Goal: Task Accomplishment & Management: Manage account settings

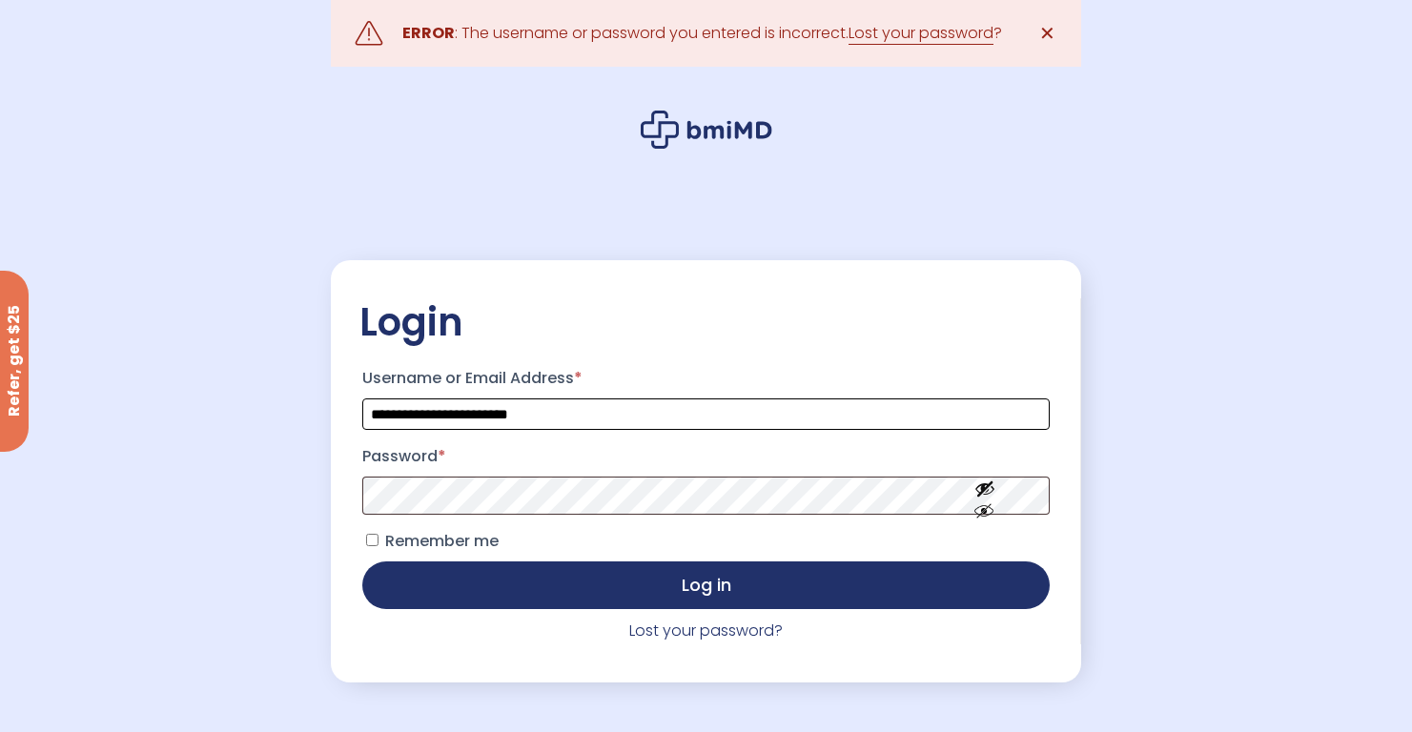
click at [586, 415] on input "**********" at bounding box center [705, 413] width 686 height 31
type input "*"
type input "**********"
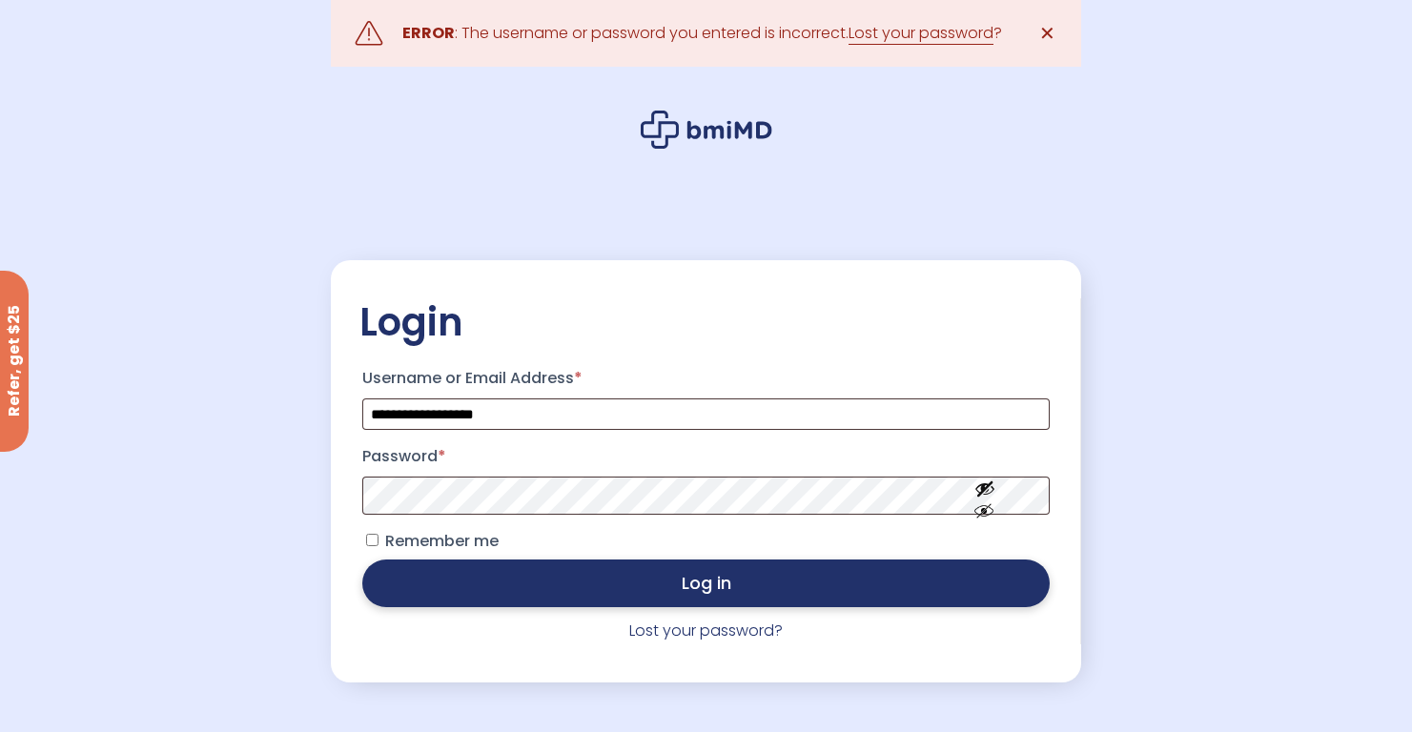
click at [663, 580] on button "Log in" at bounding box center [705, 584] width 686 height 48
click at [531, 568] on button "Log in" at bounding box center [705, 584] width 686 height 48
click at [621, 572] on button "Log in" at bounding box center [705, 584] width 686 height 48
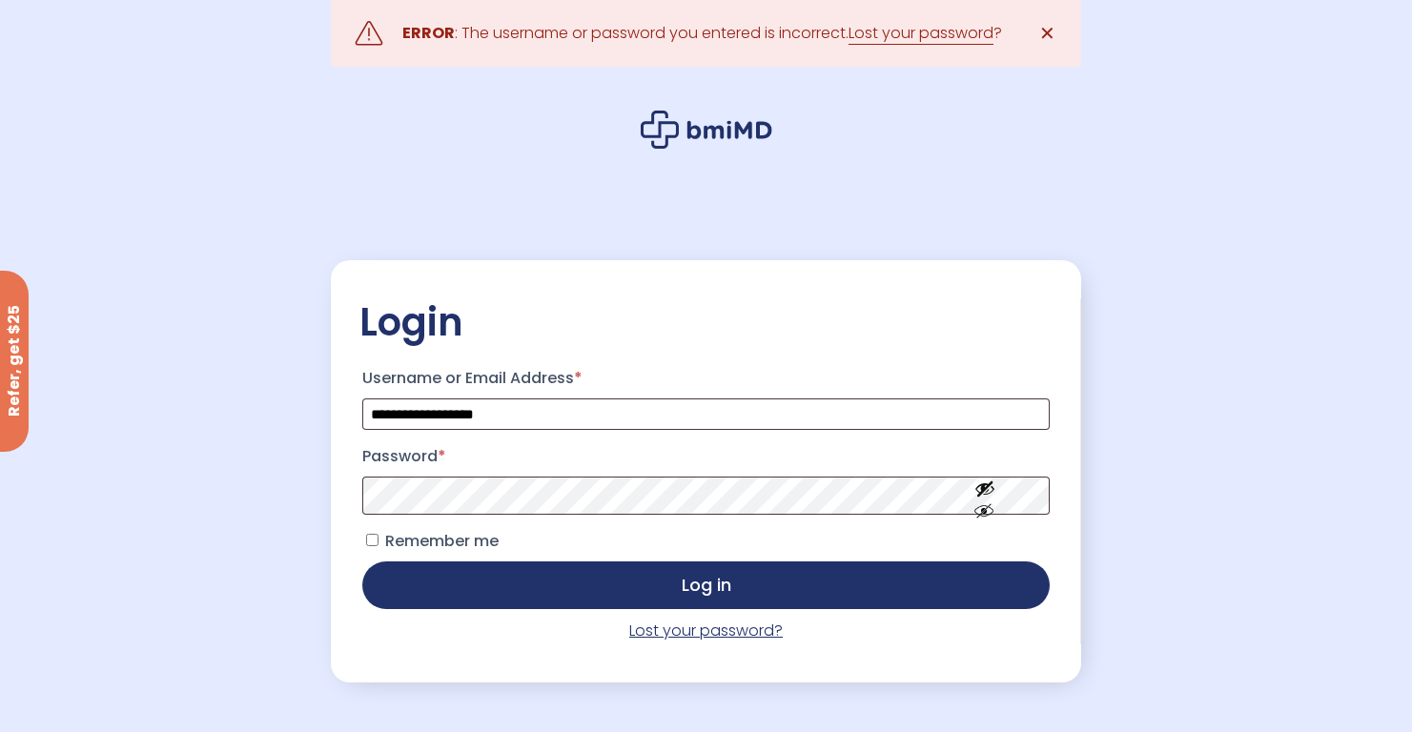
click at [701, 639] on link "Lost your password?" at bounding box center [705, 631] width 153 height 22
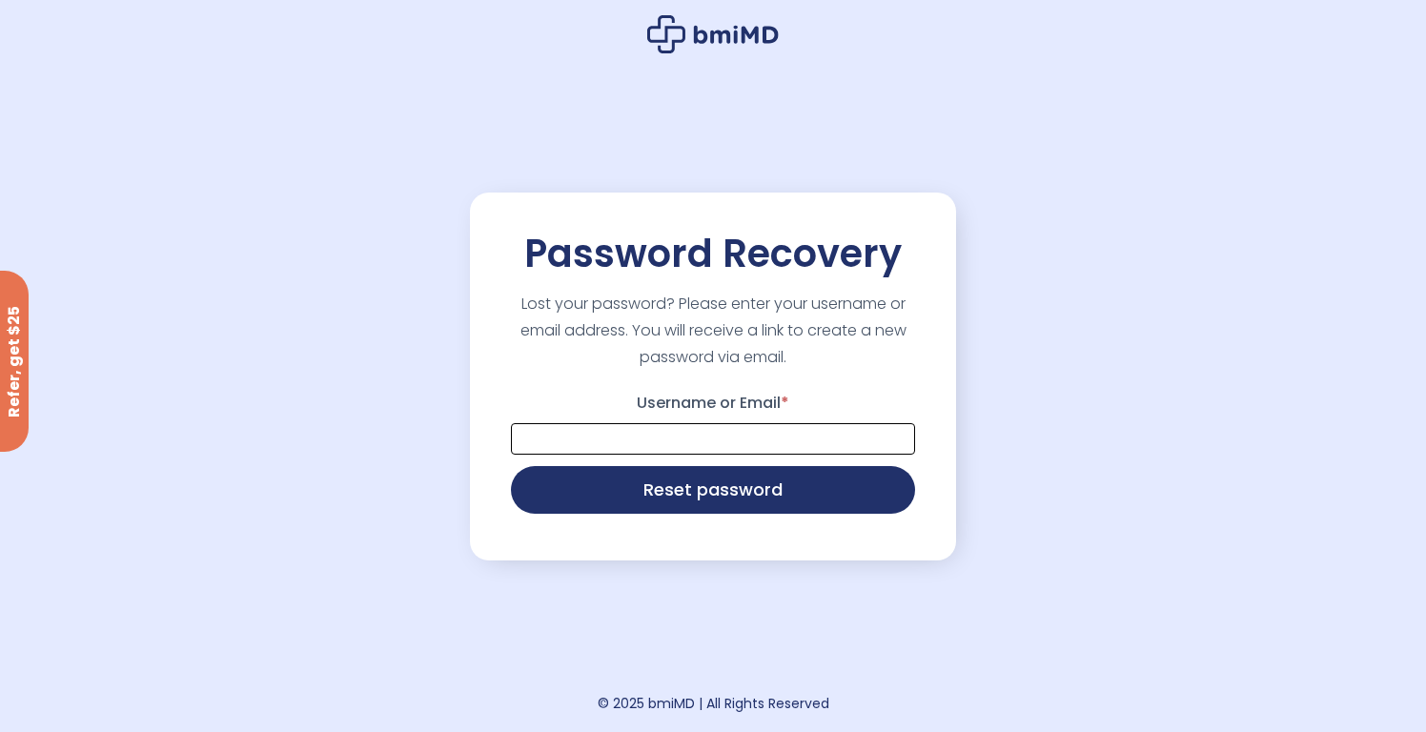
click at [715, 444] on input "Username or Email *" at bounding box center [713, 438] width 404 height 31
type input "**********"
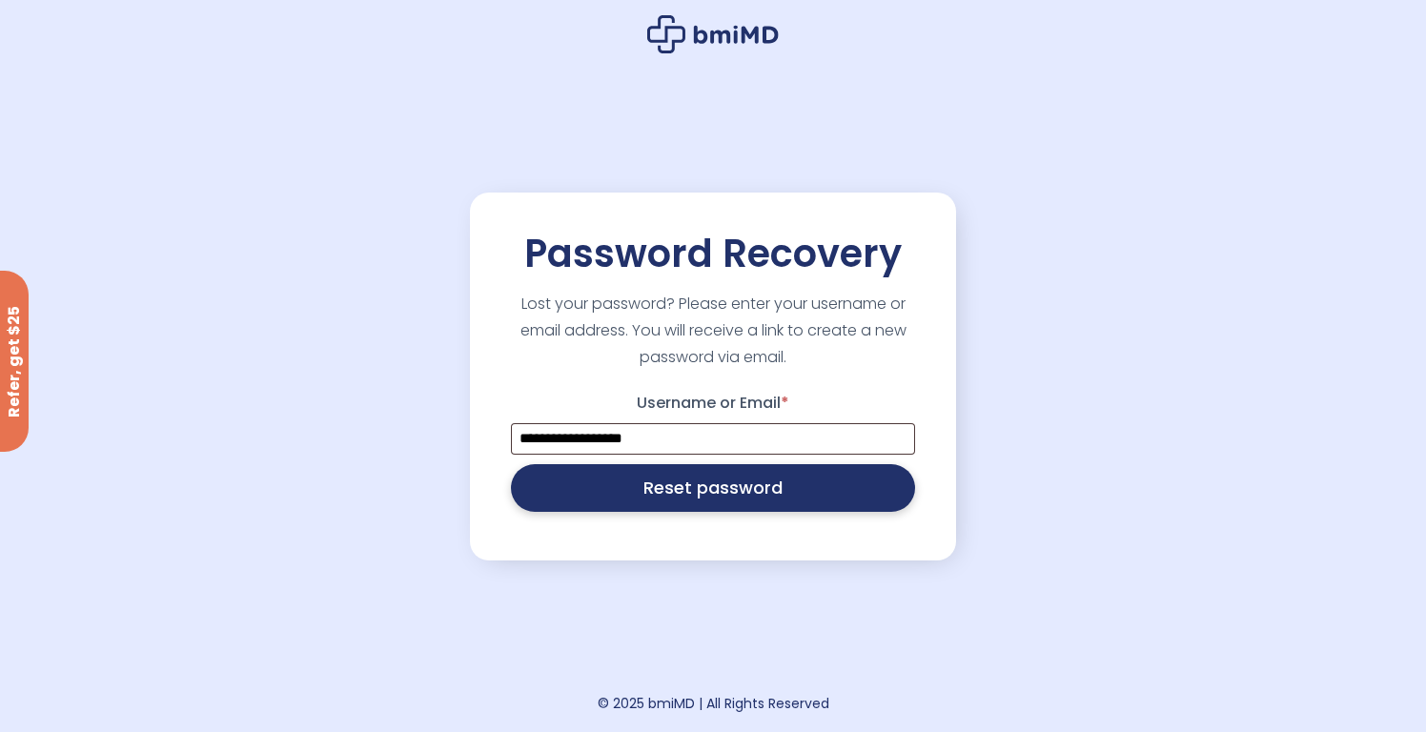
click at [718, 501] on button "Reset password" at bounding box center [713, 488] width 404 height 48
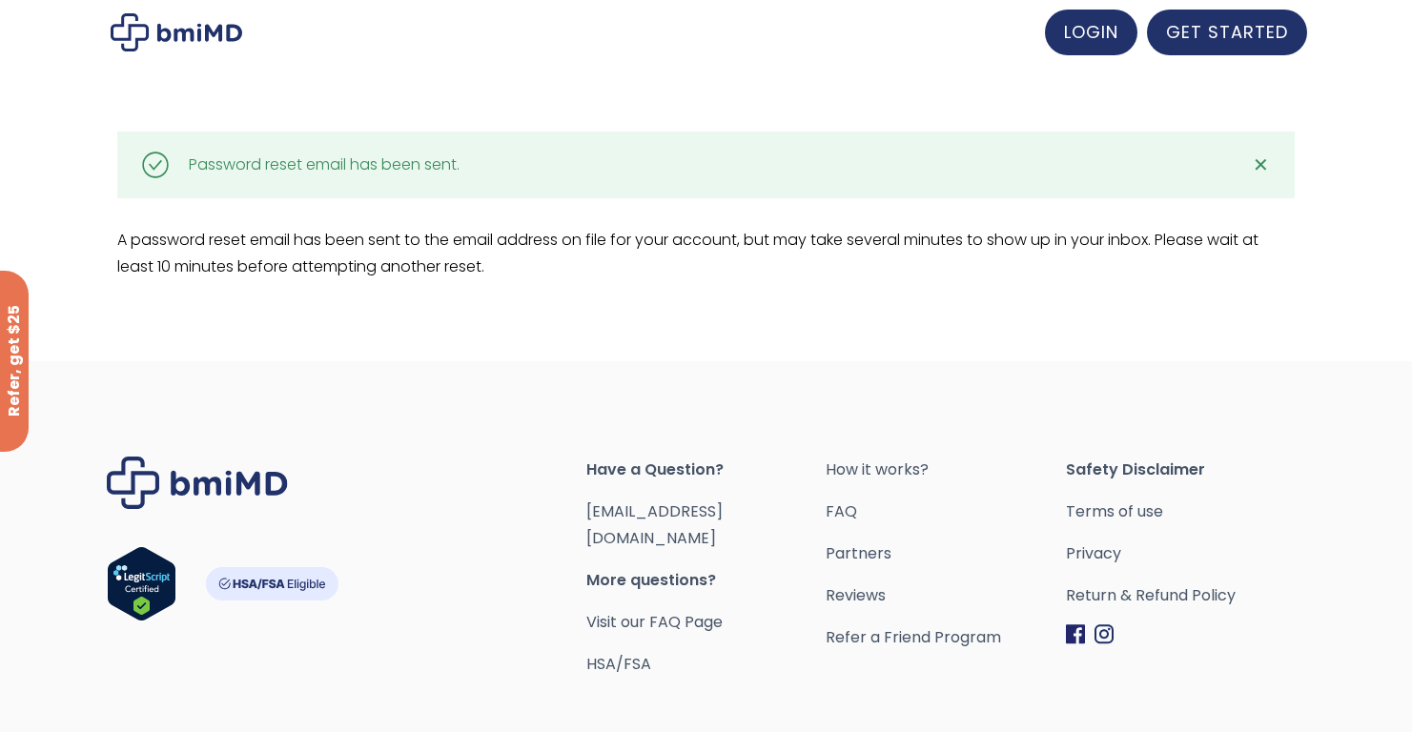
click at [1023, 12] on div at bounding box center [706, 33] width 1201 height 46
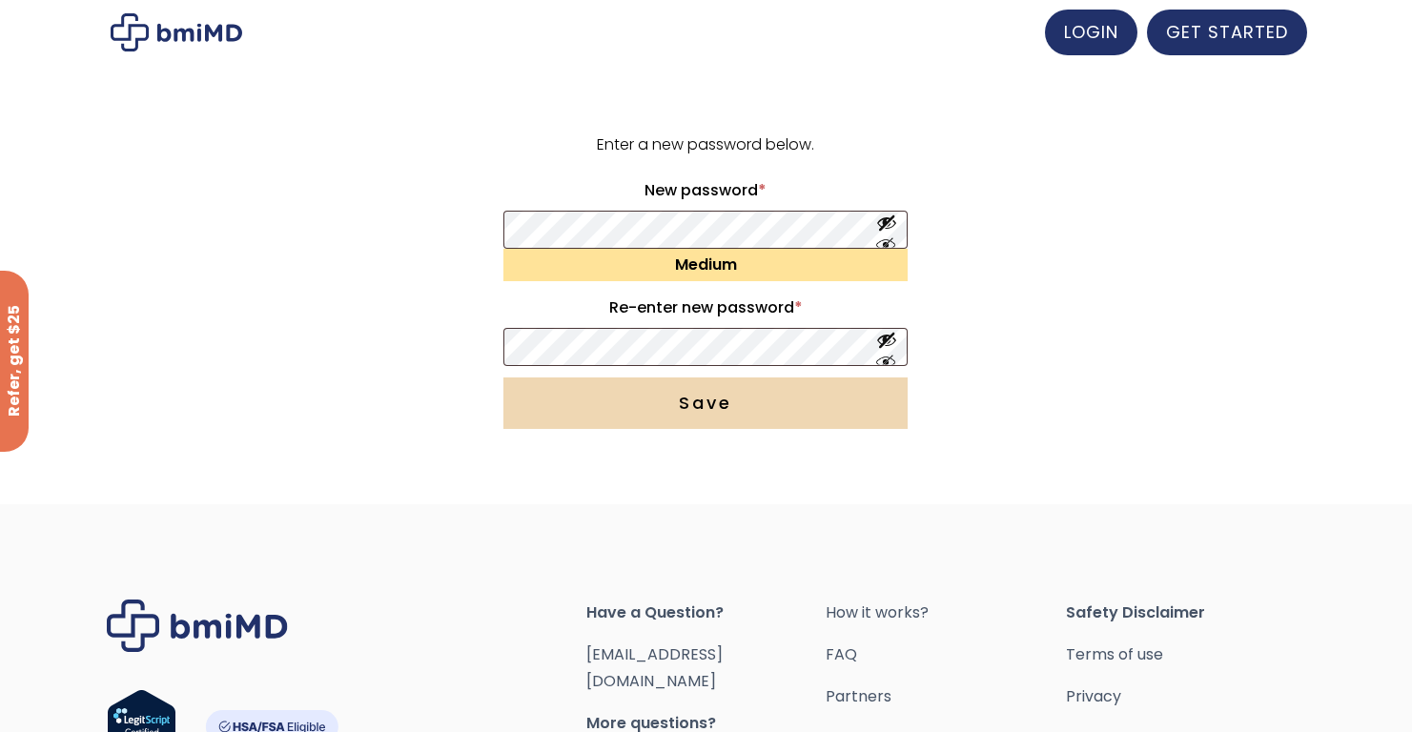
click at [661, 399] on button "Save" at bounding box center [705, 402] width 404 height 51
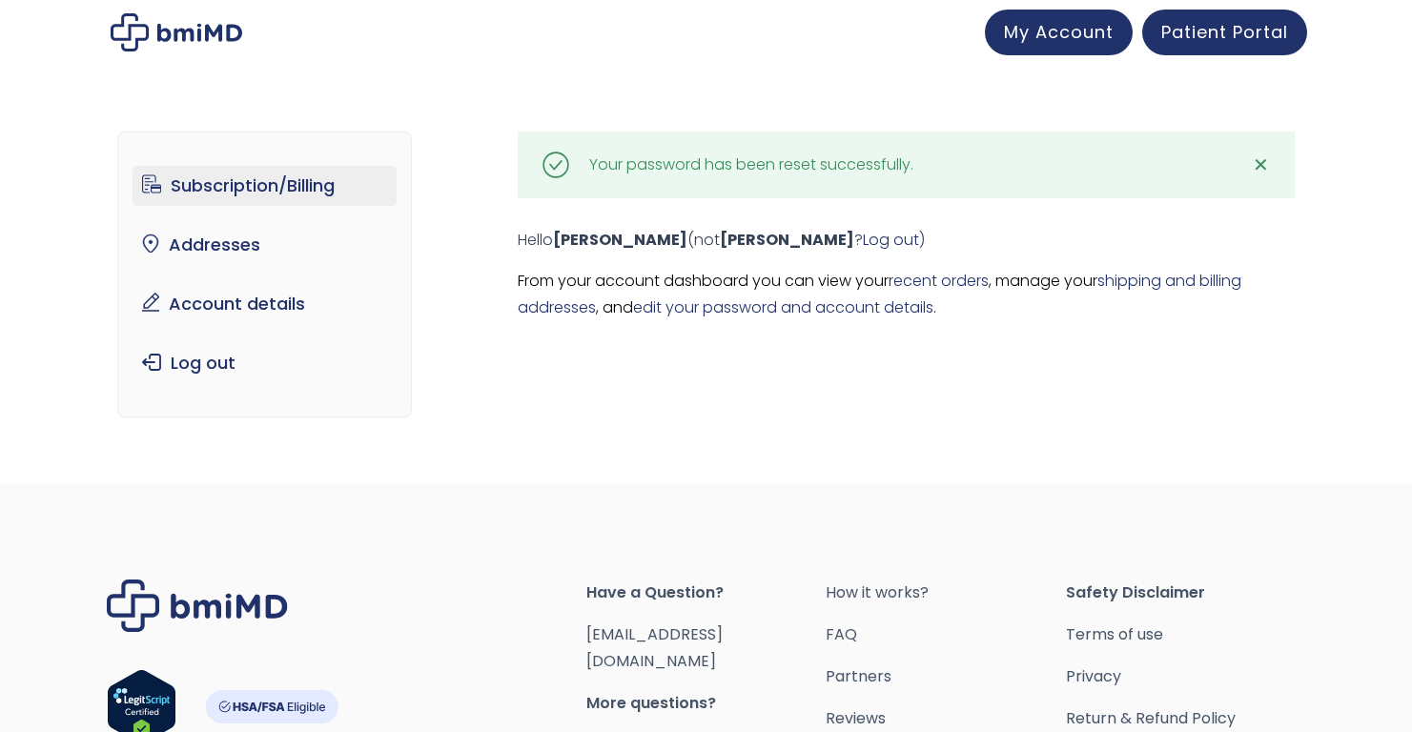
click at [324, 187] on link "Subscription/Billing" at bounding box center [264, 186] width 264 height 40
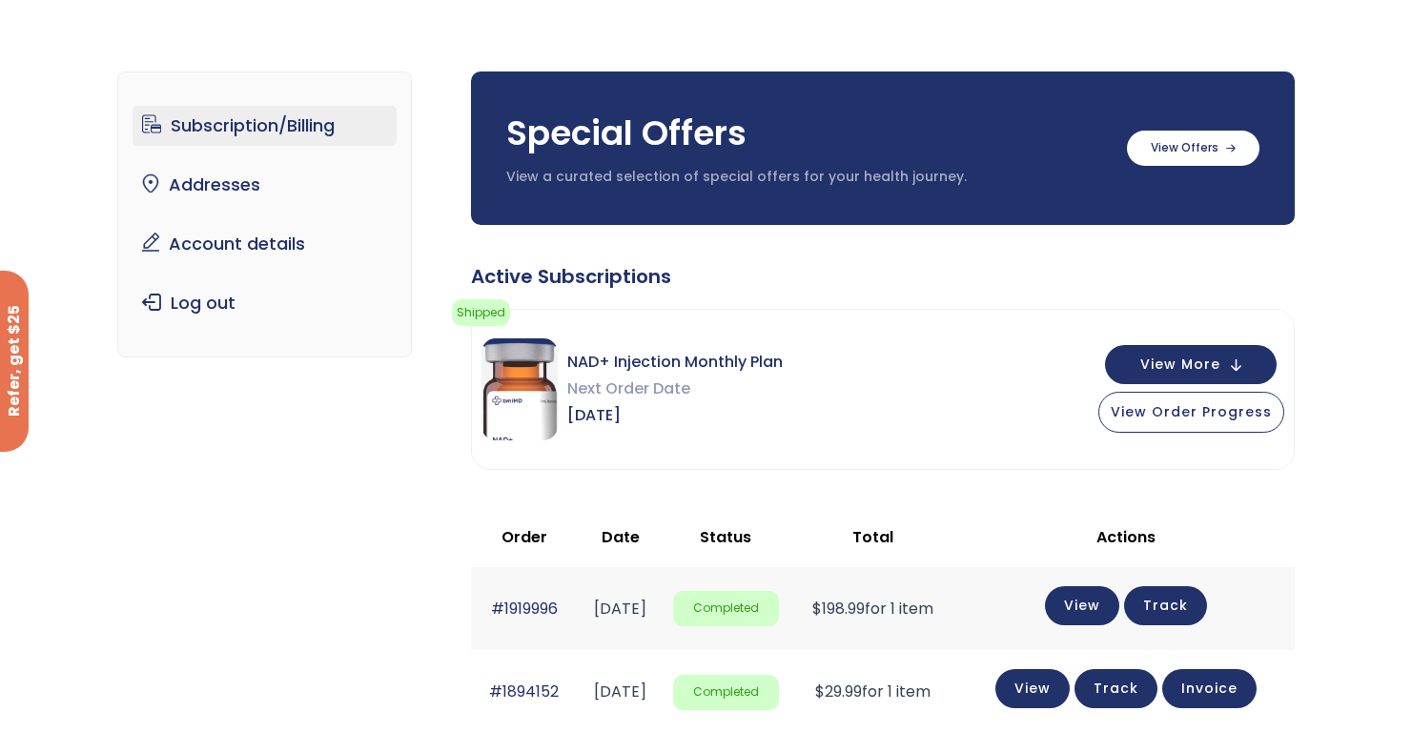
scroll to position [60, 0]
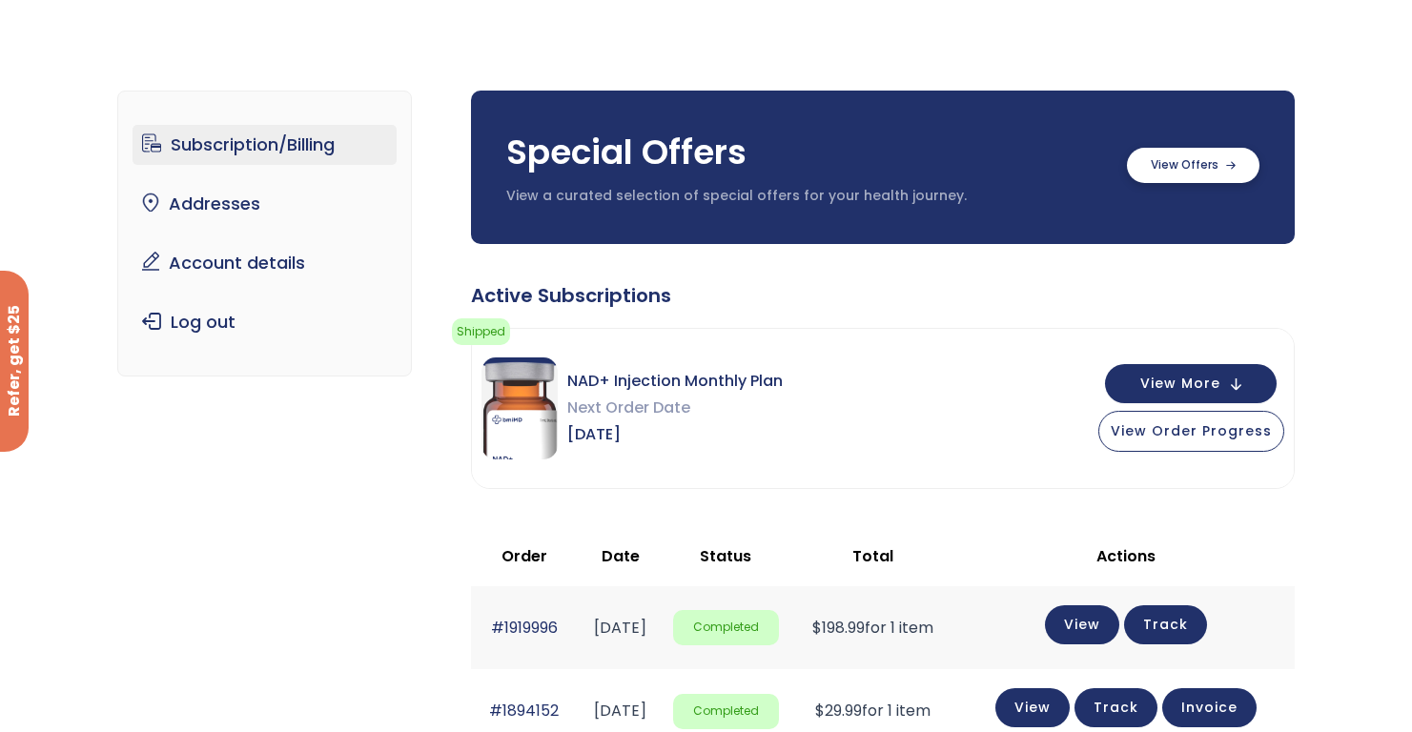
click at [1211, 167] on label at bounding box center [1193, 165] width 132 height 35
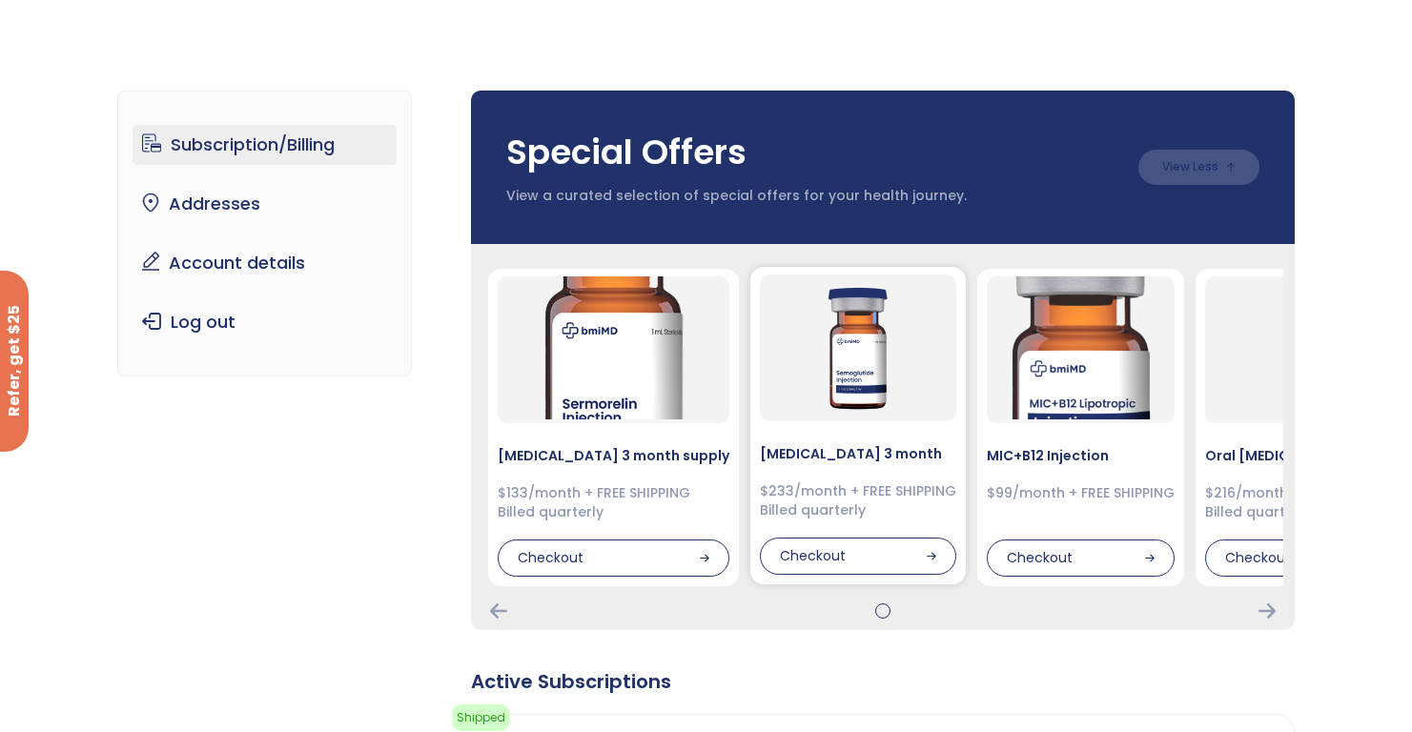
click at [809, 373] on img at bounding box center [857, 346] width 143 height 143
click at [810, 563] on div "Checkout" at bounding box center [858, 557] width 196 height 38
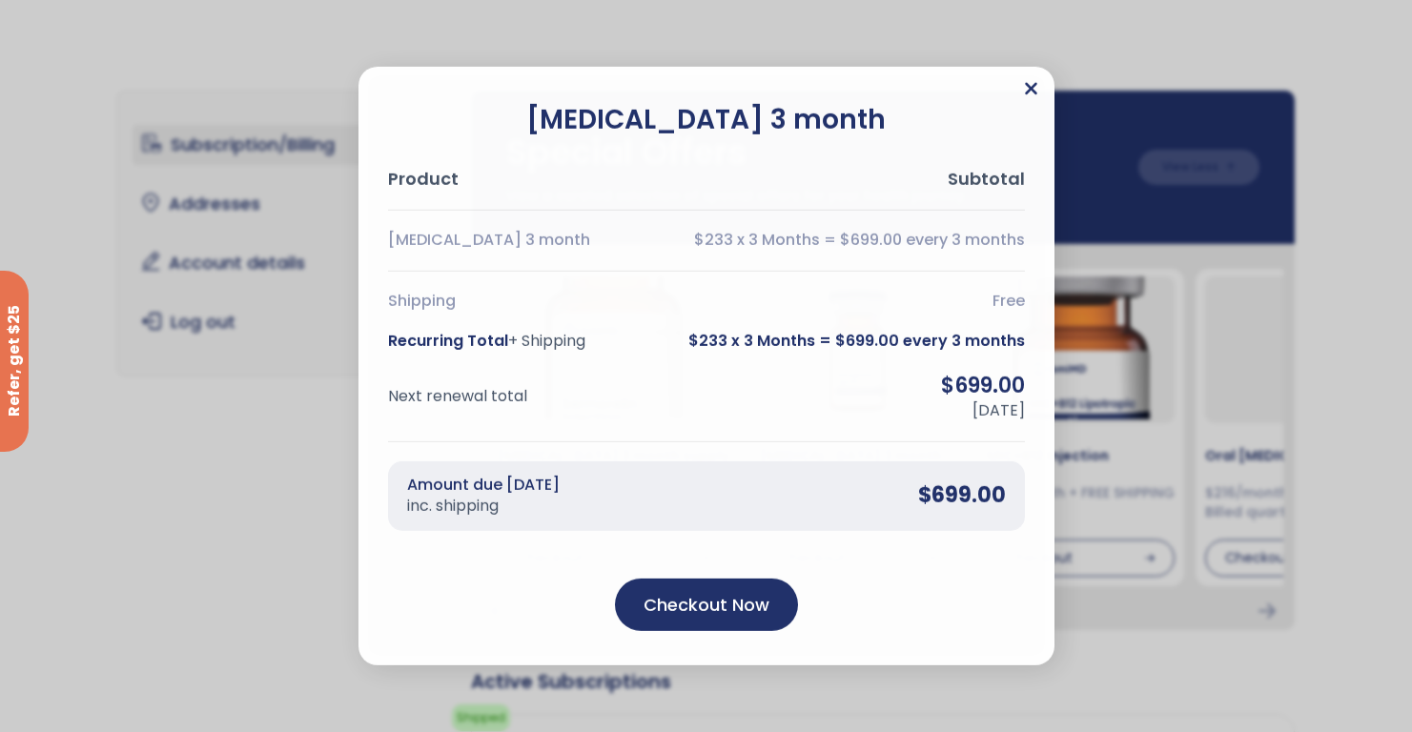
click at [1027, 85] on icon "Close" at bounding box center [1031, 89] width 12 height 12
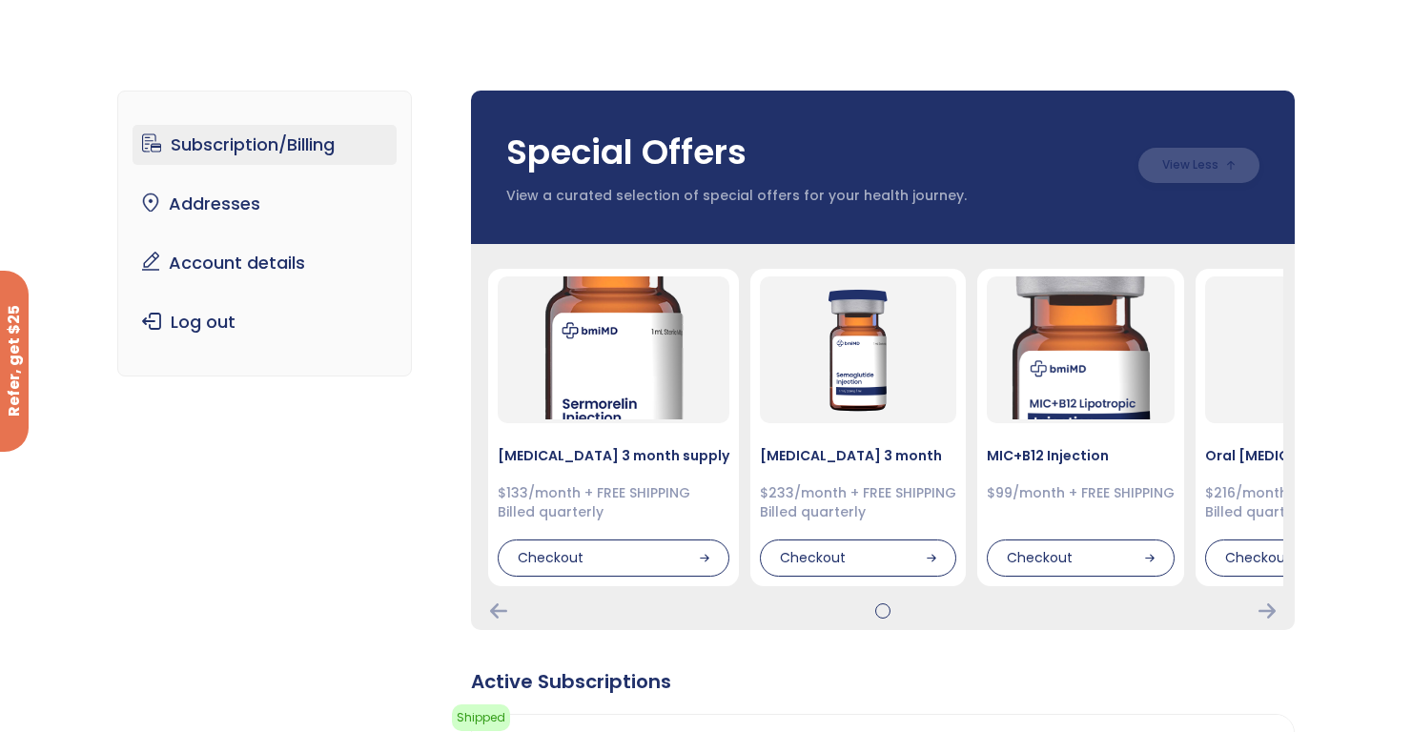
click at [1174, 158] on label at bounding box center [1198, 165] width 121 height 35
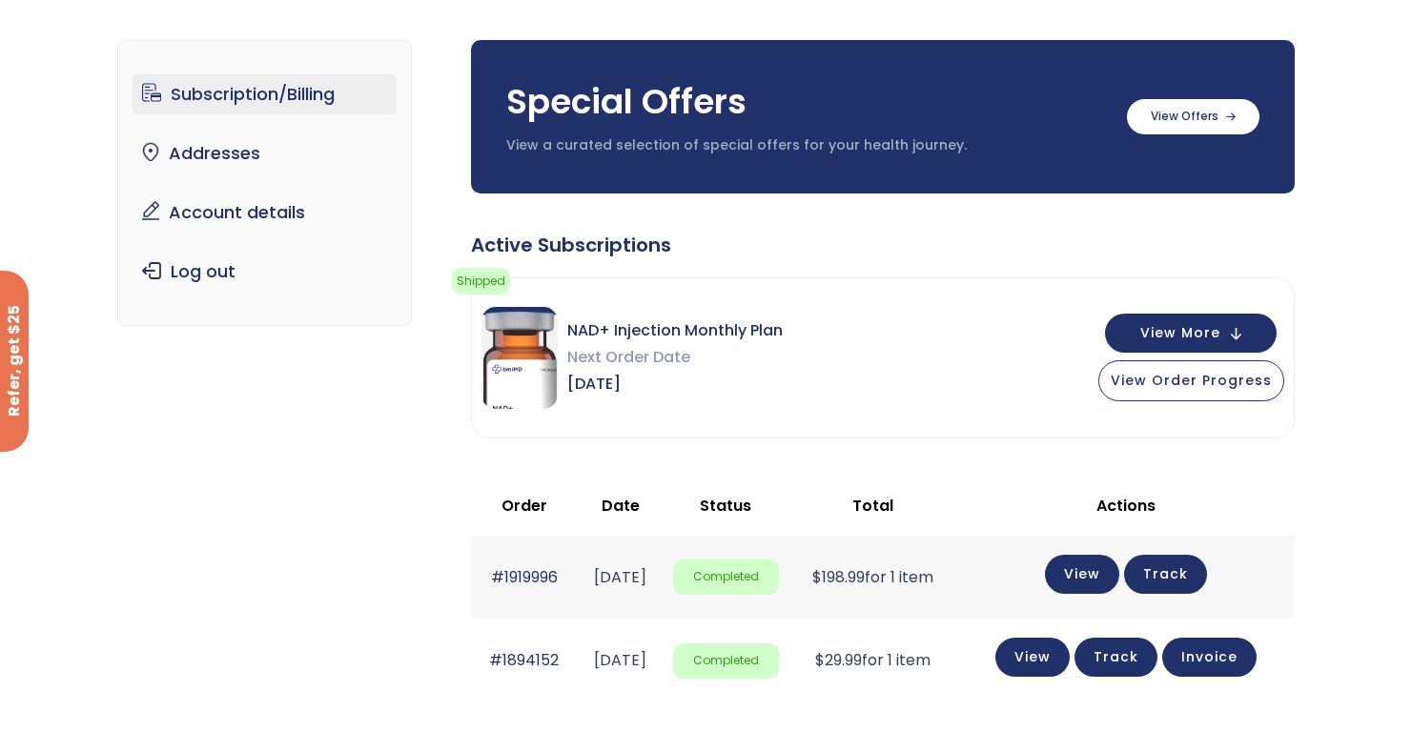
scroll to position [0, 0]
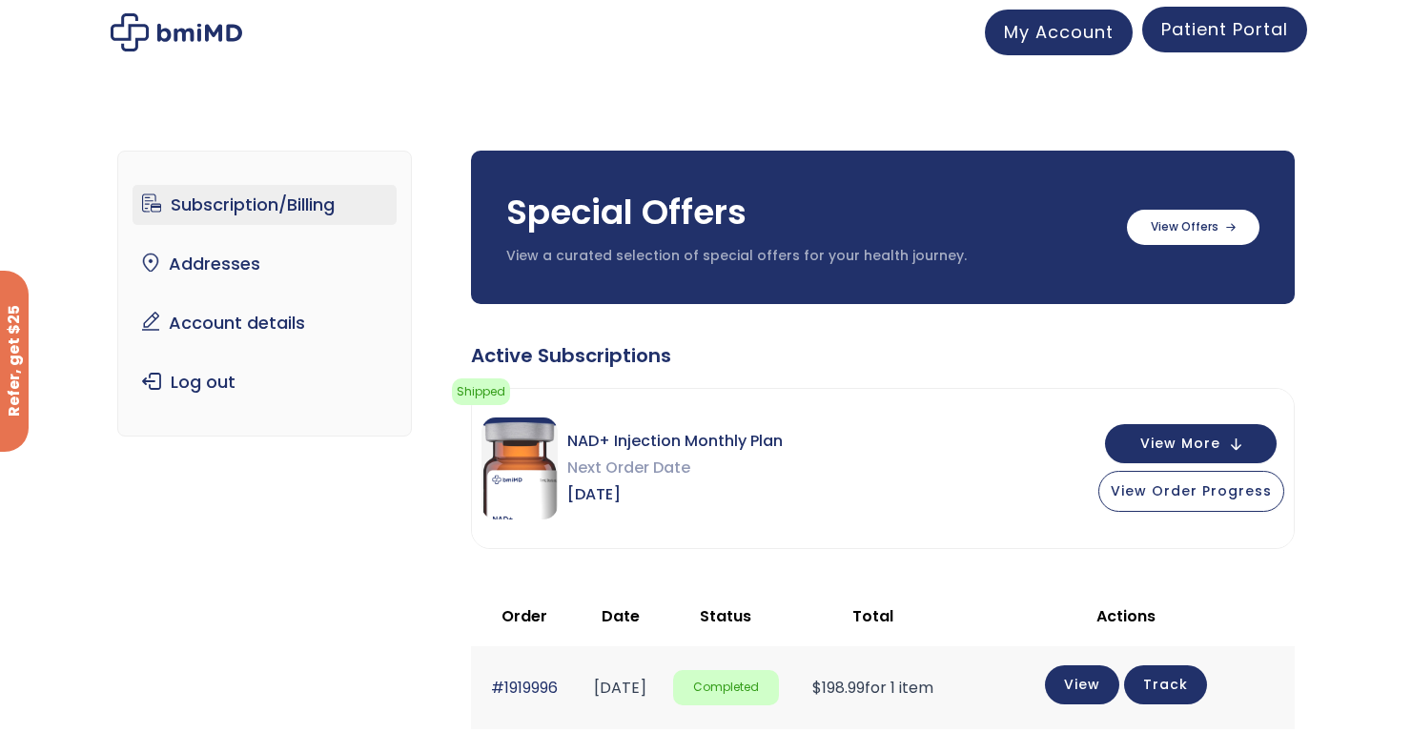
click at [1220, 35] on span "Patient Portal" at bounding box center [1224, 29] width 127 height 24
